Goal: Task Accomplishment & Management: Manage account settings

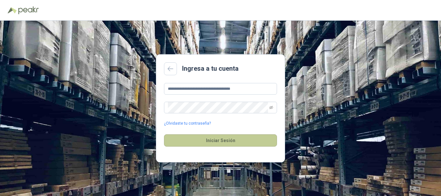
click at [214, 141] on button "Iniciar Sesión" at bounding box center [220, 140] width 113 height 12
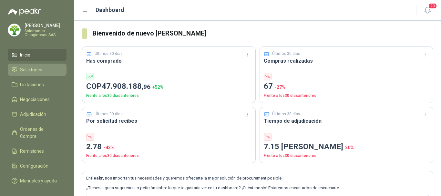
click at [30, 71] on span "Solicitudes" at bounding box center [31, 69] width 22 height 7
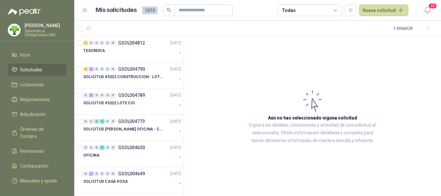
click at [48, 26] on p "[PERSON_NAME]" at bounding box center [46, 25] width 42 height 5
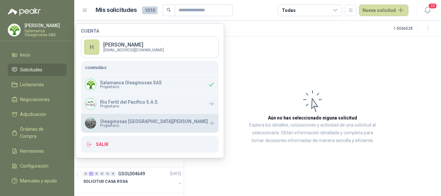
click at [130, 119] on p "Oleaginosas [GEOGRAPHIC_DATA][PERSON_NAME]" at bounding box center [154, 121] width 108 height 5
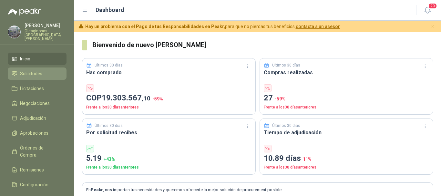
click at [32, 70] on span "Solicitudes" at bounding box center [31, 73] width 22 height 7
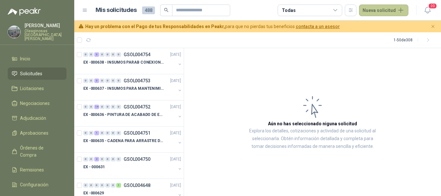
click at [378, 15] on button "Nueva solicitud" at bounding box center [383, 11] width 49 height 12
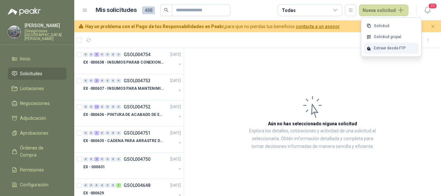
click at [389, 46] on div "Extraer desde FTP" at bounding box center [391, 48] width 55 height 11
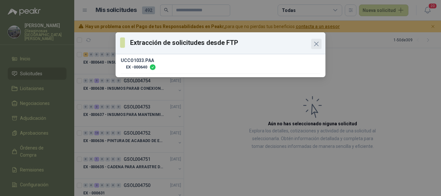
click at [319, 45] on icon "Close" at bounding box center [317, 44] width 8 height 8
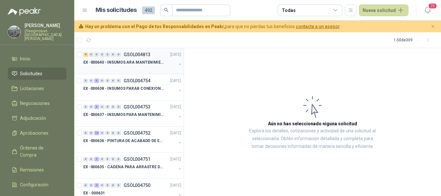
click at [138, 62] on p "EX -000640 - INSUMOS ARA MANTENIMIENTO MECANICO" at bounding box center [123, 62] width 80 height 6
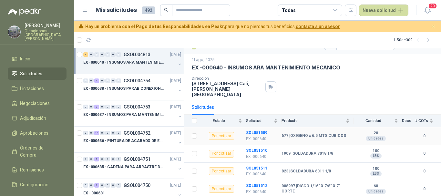
scroll to position [21, 0]
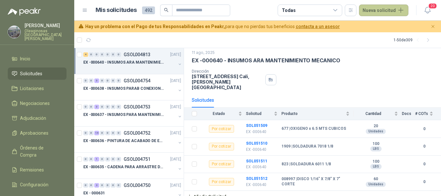
click at [391, 11] on button "Nueva solicitud" at bounding box center [383, 11] width 49 height 12
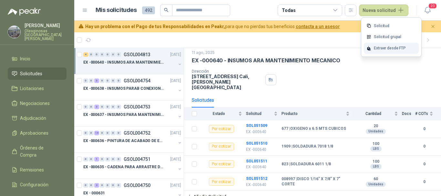
click at [393, 49] on div "Extraer desde FTP" at bounding box center [391, 48] width 55 height 11
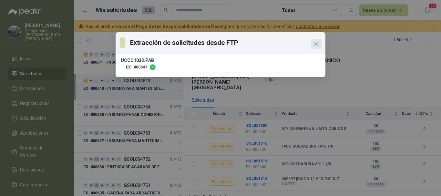
click at [319, 42] on icon "Close" at bounding box center [317, 44] width 8 height 8
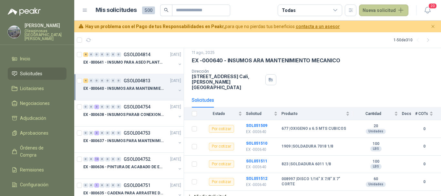
click at [380, 9] on button "Nueva solicitud" at bounding box center [383, 11] width 49 height 12
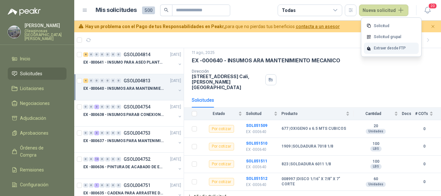
click at [383, 46] on div "Extraer desde FTP" at bounding box center [391, 48] width 55 height 11
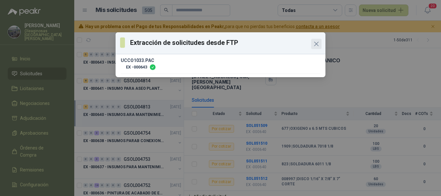
click at [316, 44] on icon "Close" at bounding box center [317, 44] width 4 height 4
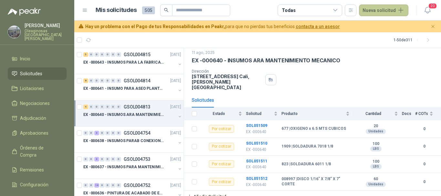
click at [394, 9] on button "Nueva solicitud" at bounding box center [383, 11] width 49 height 12
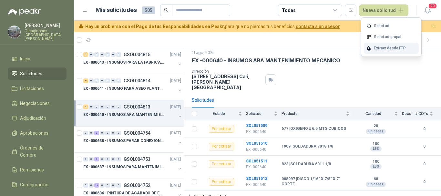
click at [386, 48] on div "Extraer desde FTP" at bounding box center [391, 48] width 55 height 11
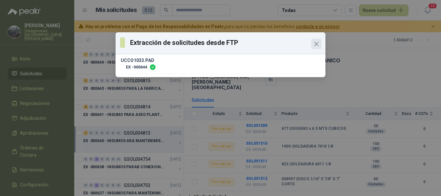
click at [319, 43] on icon "Close" at bounding box center [317, 44] width 8 height 8
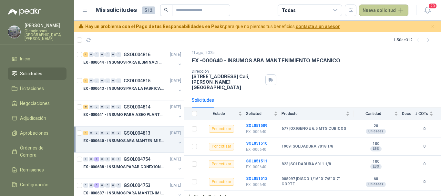
click at [385, 11] on button "Nueva solicitud" at bounding box center [383, 11] width 49 height 12
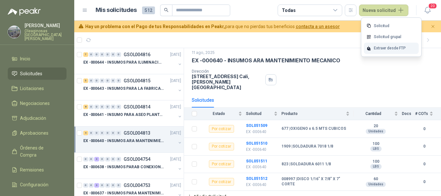
click at [391, 47] on div "Extraer desde FTP" at bounding box center [391, 48] width 55 height 11
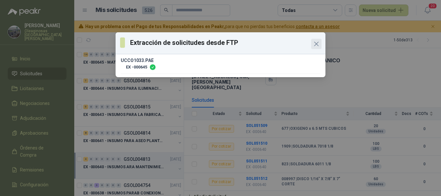
click at [316, 46] on icon "Close" at bounding box center [317, 44] width 8 height 8
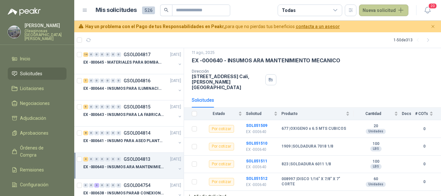
click at [378, 9] on button "Nueva solicitud" at bounding box center [383, 11] width 49 height 12
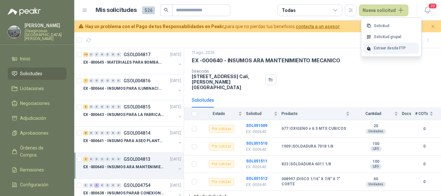
click at [386, 48] on div "Extraer desde FTP" at bounding box center [391, 48] width 55 height 11
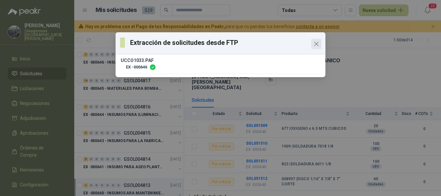
click at [321, 45] on span "Close" at bounding box center [316, 44] width 10 height 8
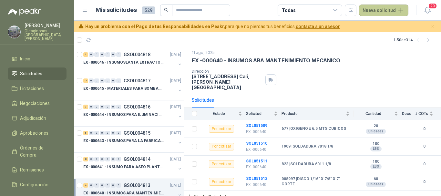
click at [389, 13] on button "Nueva solicitud" at bounding box center [383, 11] width 49 height 12
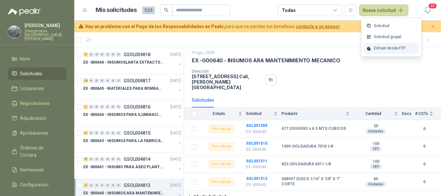
click at [386, 47] on div "Extraer desde FTP" at bounding box center [391, 48] width 55 height 11
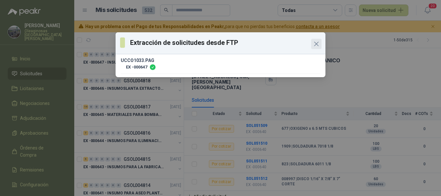
click at [317, 43] on icon "Close" at bounding box center [317, 44] width 4 height 4
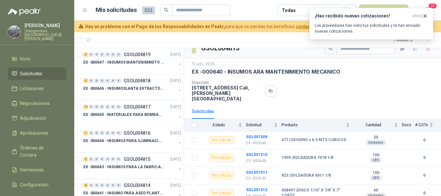
scroll to position [0, 0]
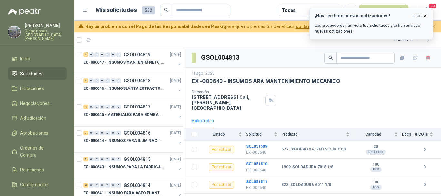
click at [426, 15] on icon "button" at bounding box center [424, 15] width 5 height 5
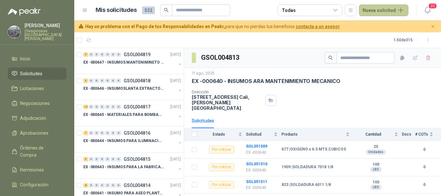
click at [389, 10] on button "Nueva solicitud" at bounding box center [383, 11] width 49 height 12
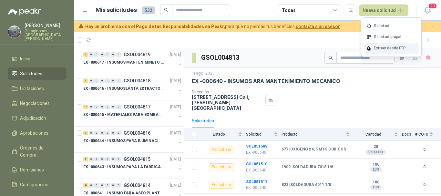
click at [385, 49] on div "Extraer desde FTP" at bounding box center [391, 48] width 55 height 11
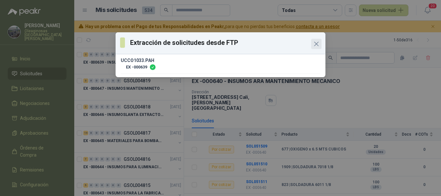
click at [319, 43] on icon "Close" at bounding box center [317, 44] width 8 height 8
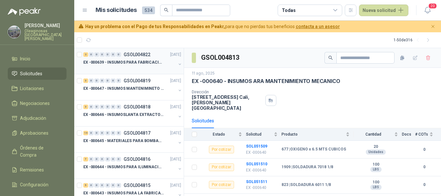
click at [126, 64] on p "EX -000639 - INSUMOS PARA FABRICACION DE MALLA TAM" at bounding box center [123, 62] width 80 height 6
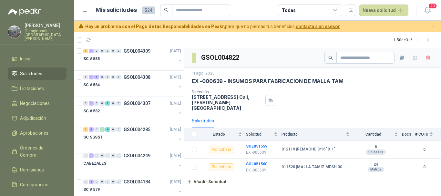
scroll to position [710, 0]
click at [117, 61] on div "SC # 585" at bounding box center [129, 58] width 93 height 8
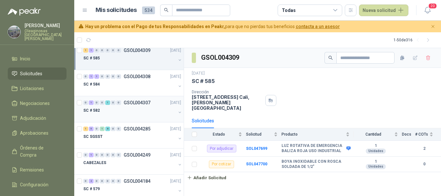
click at [112, 111] on div "SC # 582" at bounding box center [129, 111] width 93 height 8
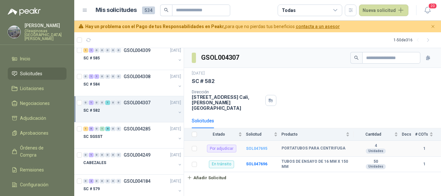
click at [255, 146] on b "SOL047695" at bounding box center [256, 148] width 21 height 5
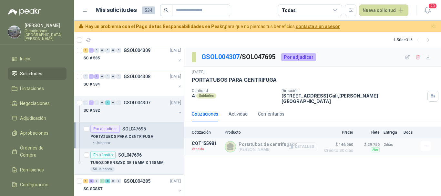
click at [303, 144] on button "Detalles" at bounding box center [302, 146] width 30 height 9
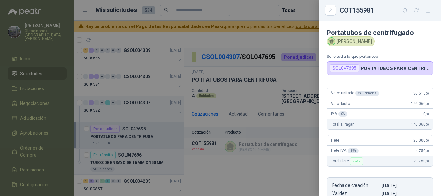
click at [260, 5] on div at bounding box center [220, 98] width 441 height 196
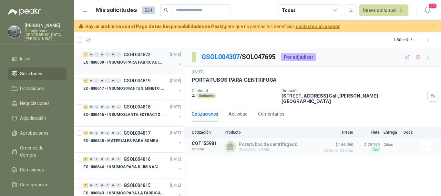
click at [119, 65] on p "EX -000639 - INSUMOS PARA FABRICACION DE MALLA TAM" at bounding box center [123, 62] width 80 height 6
